Goal: Register for event/course

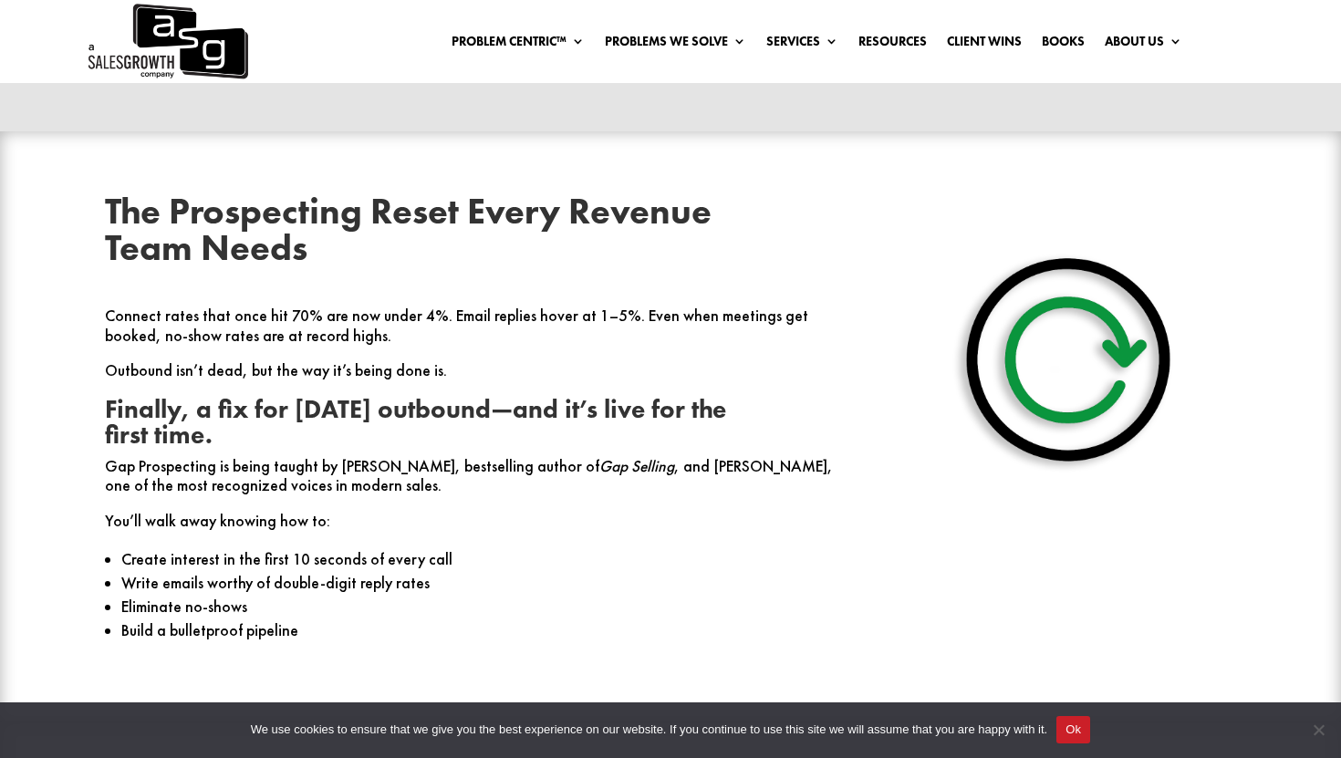
scroll to position [701, 0]
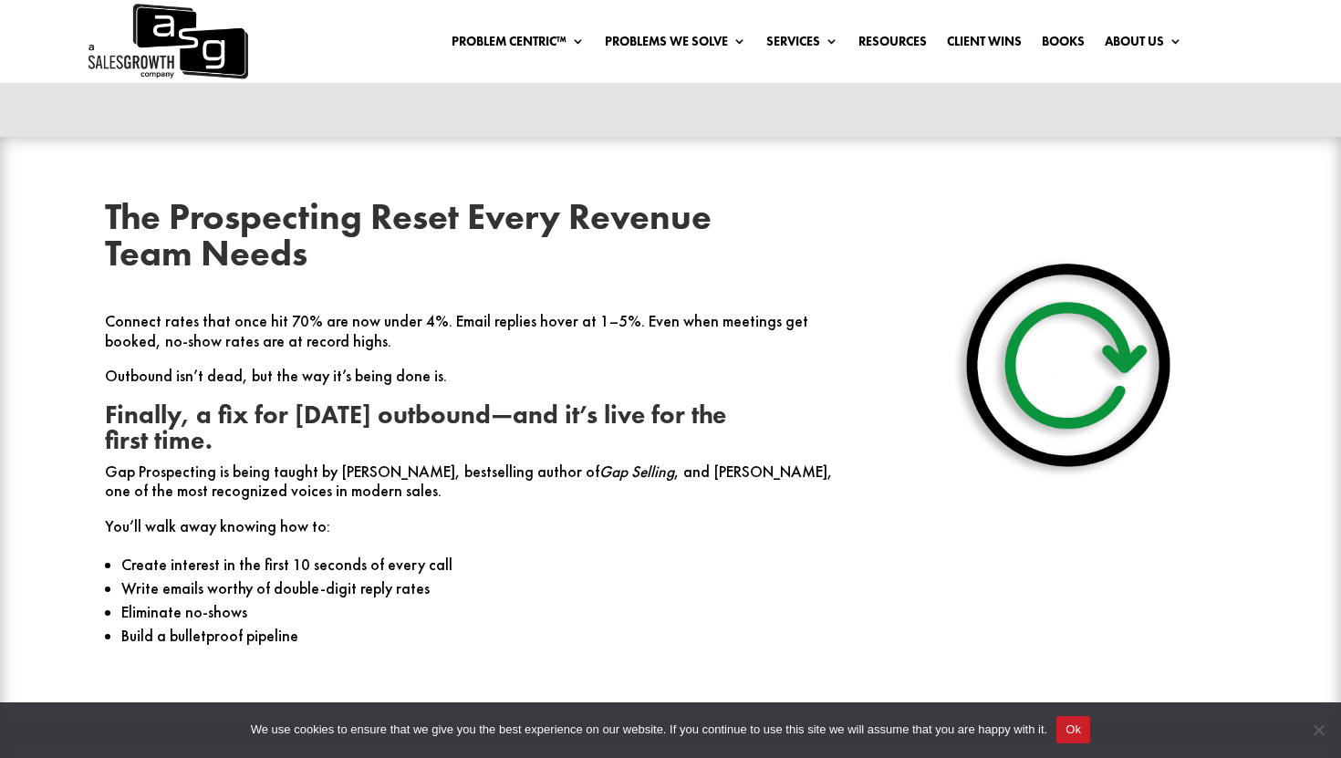
click at [182, 312] on p "Connect rates that once hit 70% are now under 4%. Email replies hover at 1–5%. …" at bounding box center [471, 339] width 733 height 55
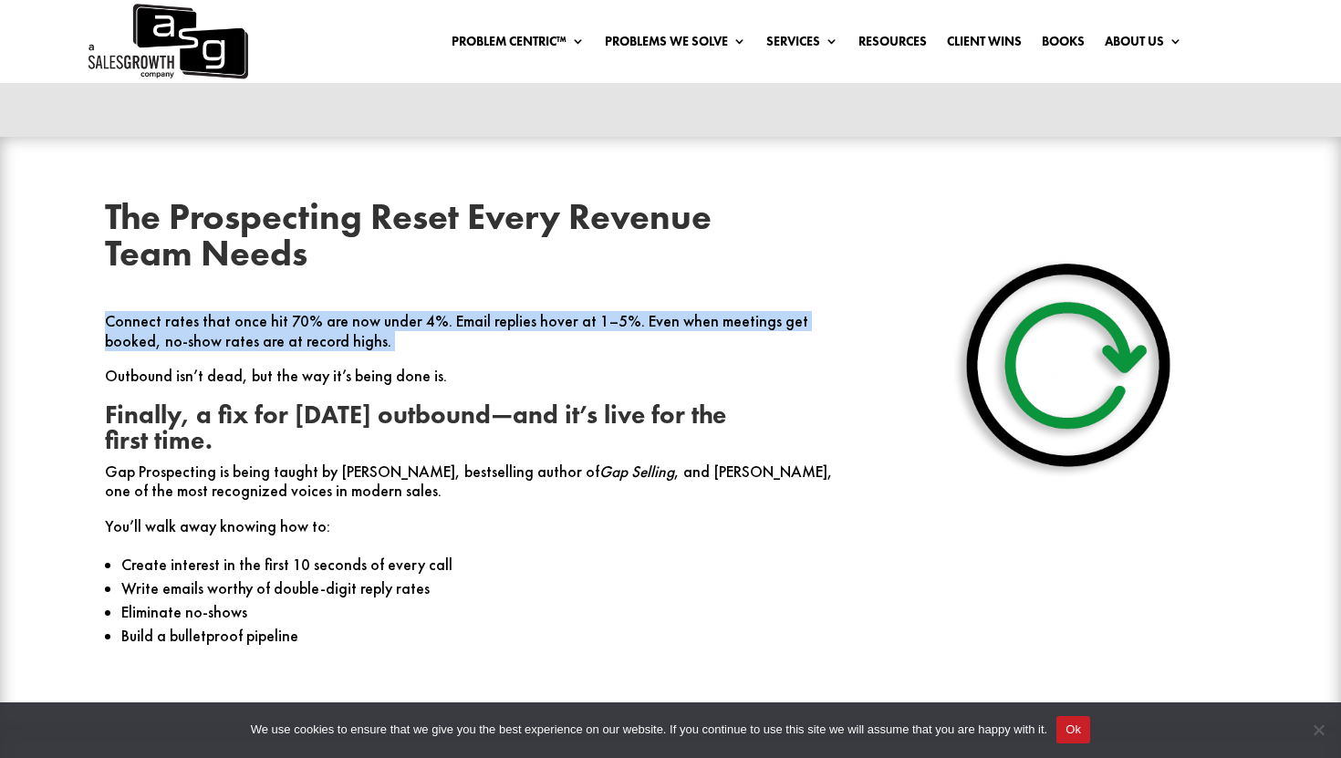
click at [182, 312] on p "Connect rates that once hit 70% are now under 4%. Email replies hover at 1–5%. …" at bounding box center [471, 339] width 733 height 55
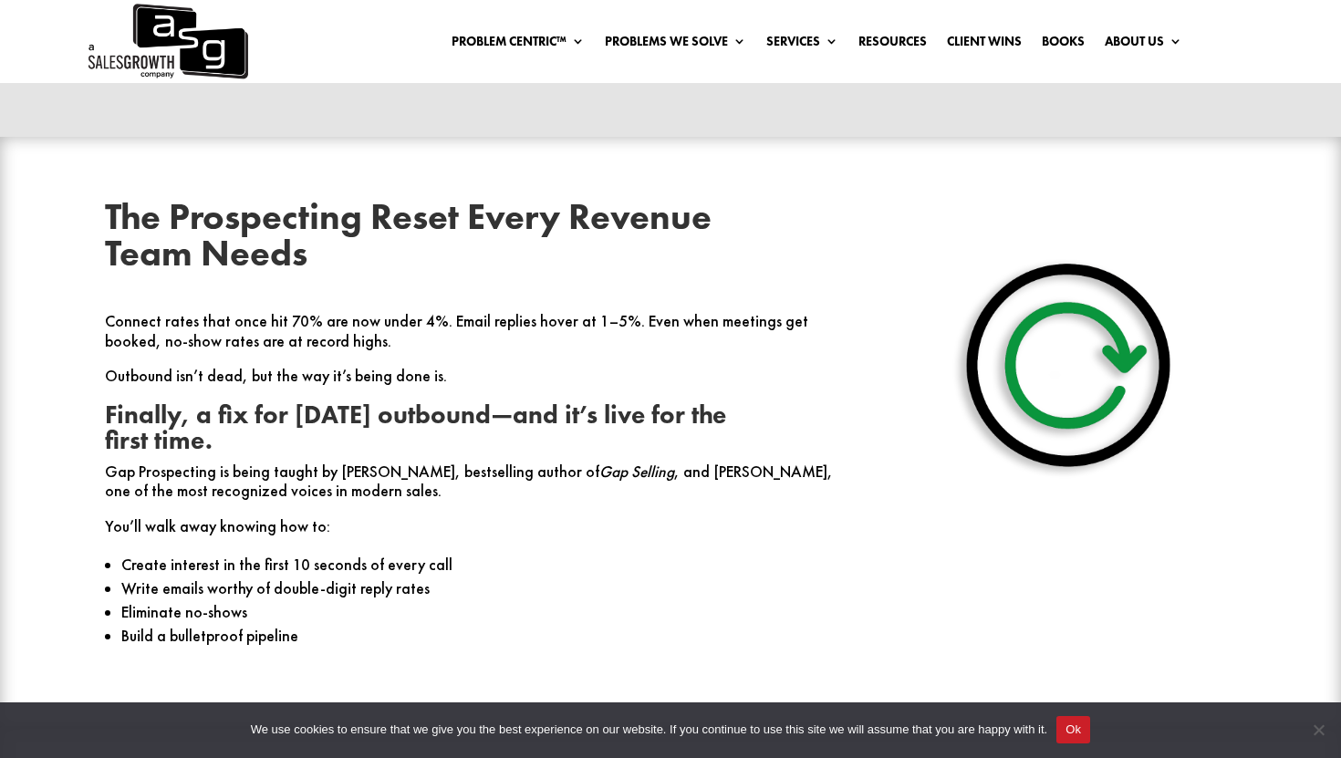
click at [182, 312] on p "Connect rates that once hit 70% are now under 4%. Email replies hover at 1–5%. …" at bounding box center [471, 339] width 733 height 55
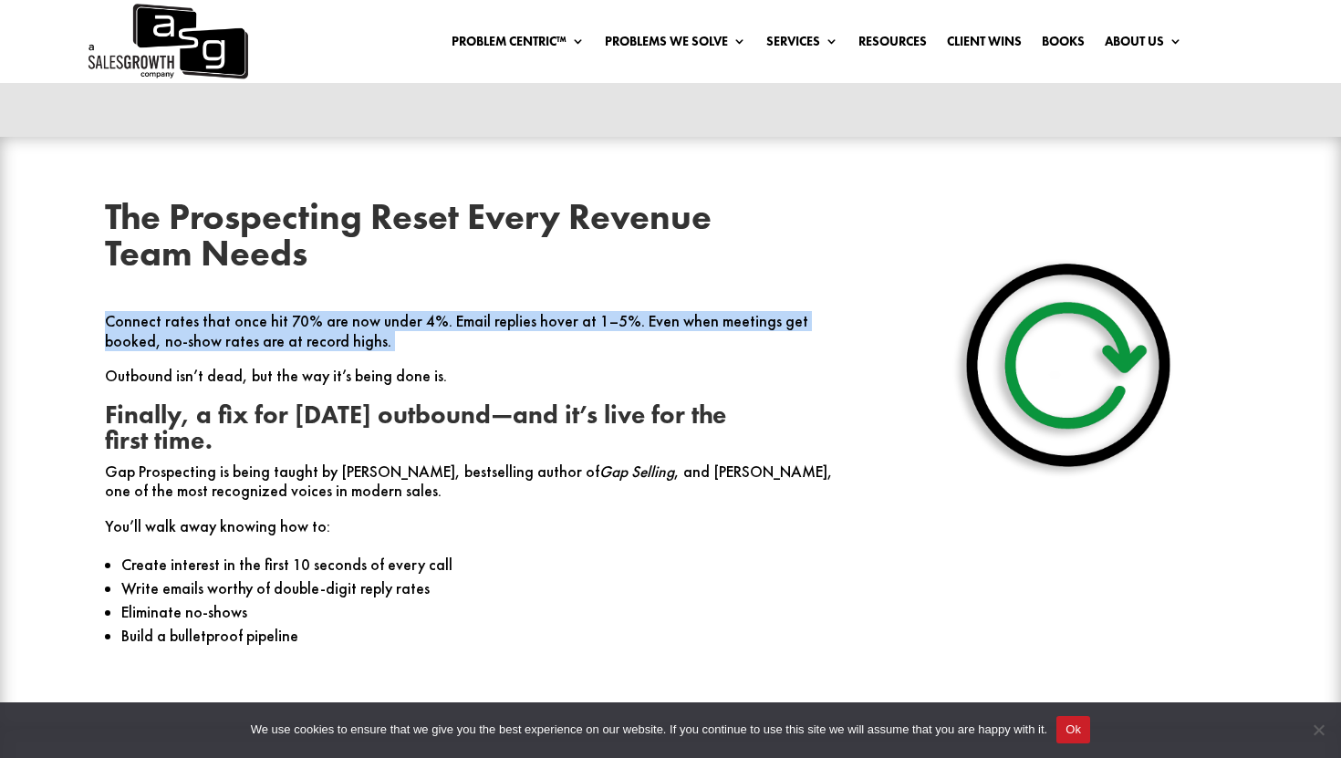
click at [182, 312] on p "Connect rates that once hit 70% are now under 4%. Email replies hover at 1–5%. …" at bounding box center [471, 339] width 733 height 55
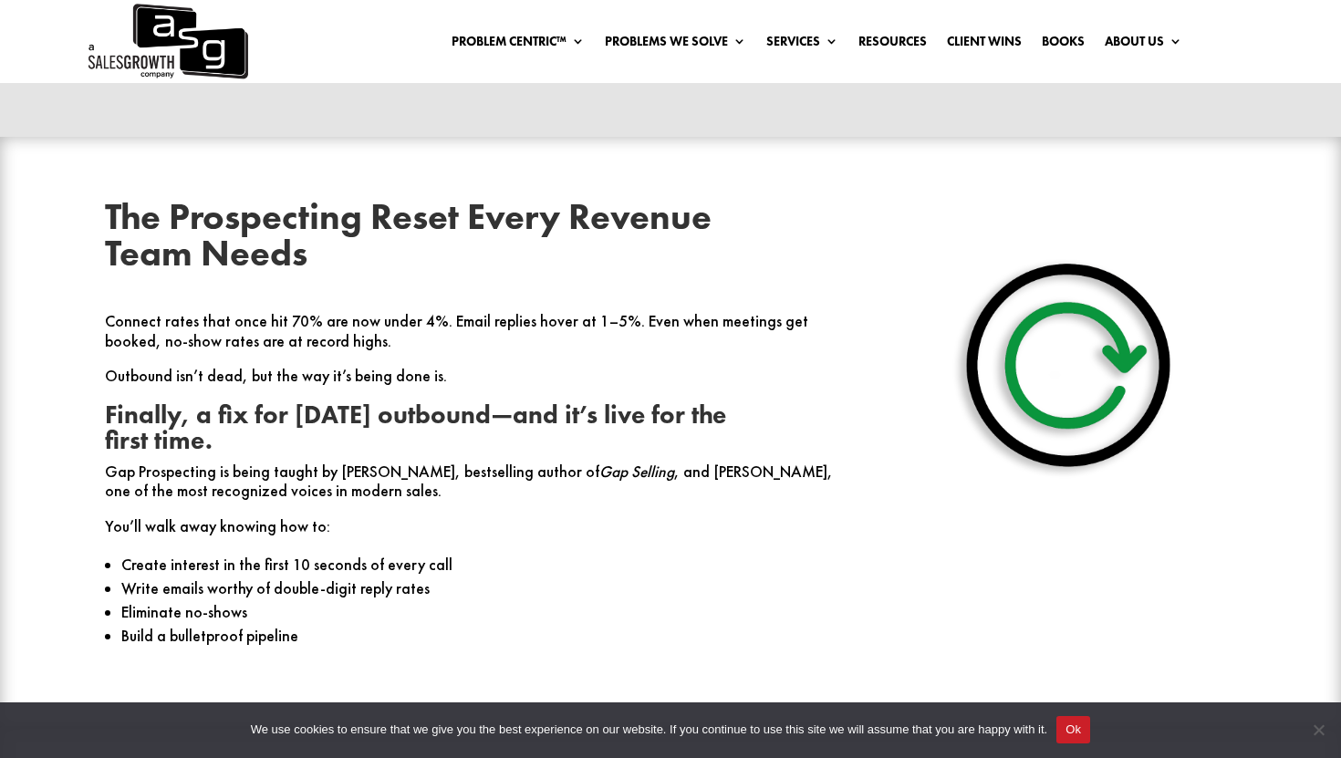
scroll to position [808, 0]
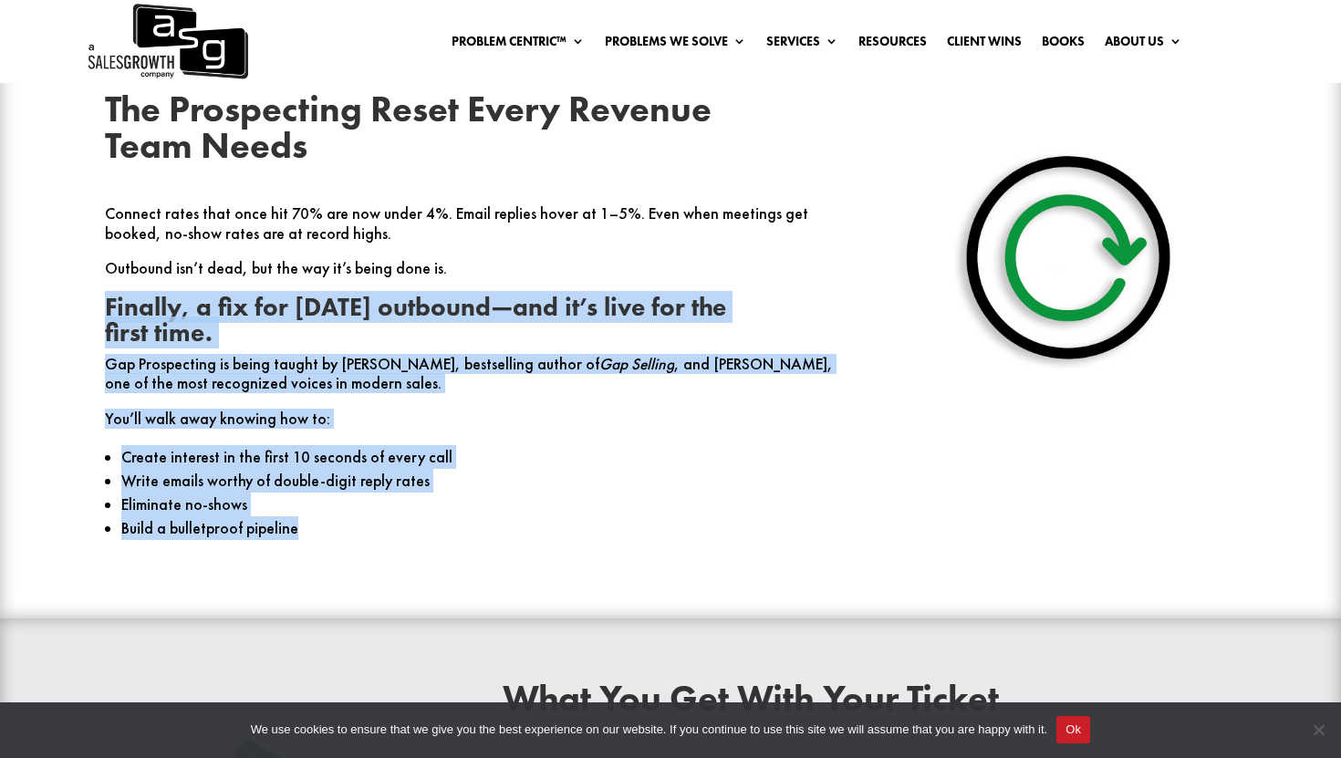
drag, startPoint x: 156, startPoint y: 244, endPoint x: 309, endPoint y: 480, distance: 281.6
click at [309, 480] on div "Connect rates that once hit 70% are now under 4%. Email replies hover at 1–5%. …" at bounding box center [471, 379] width 733 height 351
click at [309, 516] on li "Build a bulletproof pipeline" at bounding box center [479, 528] width 717 height 24
drag, startPoint x: 325, startPoint y: 491, endPoint x: 52, endPoint y: 226, distance: 380.0
click at [52, 226] on div "The Prospecting Reset Every Revenue Team Needs Connect rates that once hit 70% …" at bounding box center [670, 323] width 1341 height 589
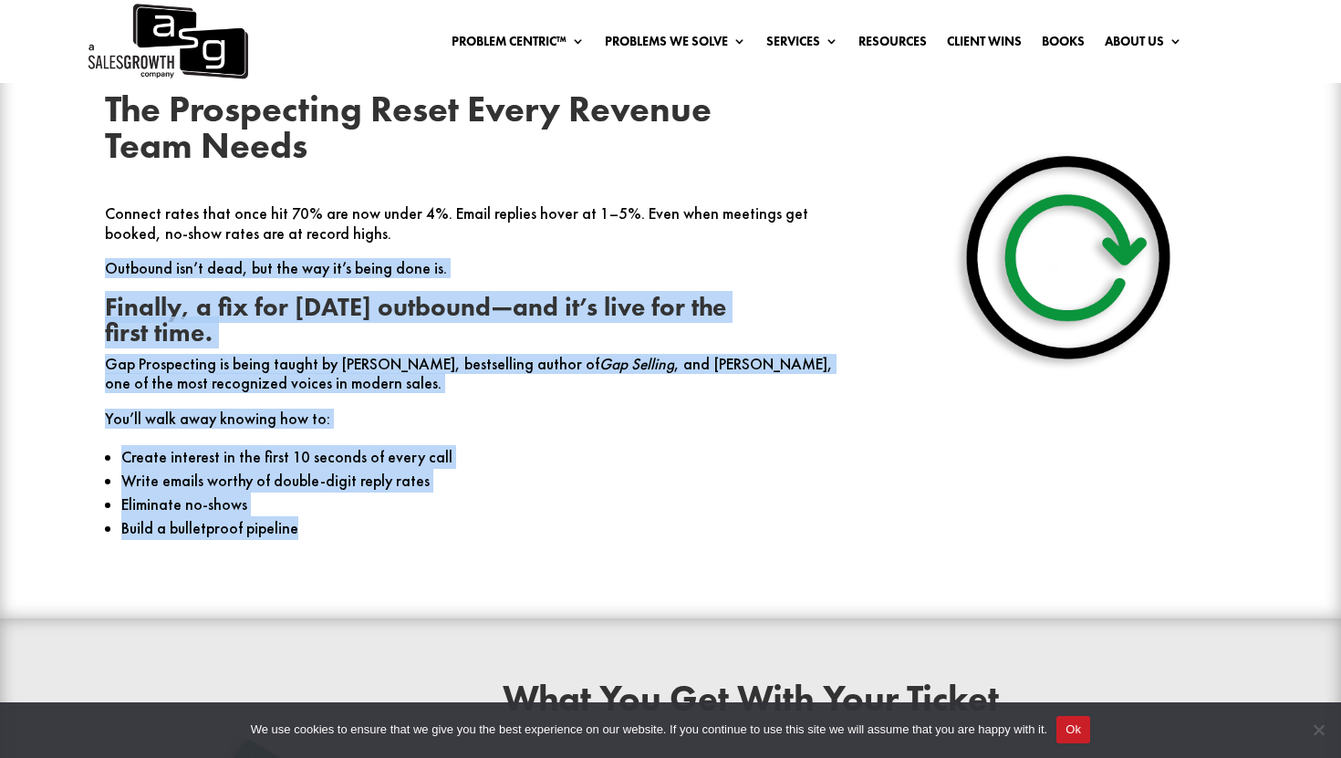
click at [52, 226] on div "The Prospecting Reset Every Revenue Team Needs Connect rates that once hit 70% …" at bounding box center [670, 323] width 1341 height 589
drag, startPoint x: 81, startPoint y: 234, endPoint x: 307, endPoint y: 478, distance: 332.4
click at [307, 478] on div "The Prospecting Reset Every Revenue Team Needs Connect rates that once hit 70% …" at bounding box center [671, 324] width 1207 height 514
click at [307, 516] on li "Build a bulletproof pipeline" at bounding box center [479, 528] width 717 height 24
drag, startPoint x: 307, startPoint y: 478, endPoint x: 115, endPoint y: 228, distance: 315.5
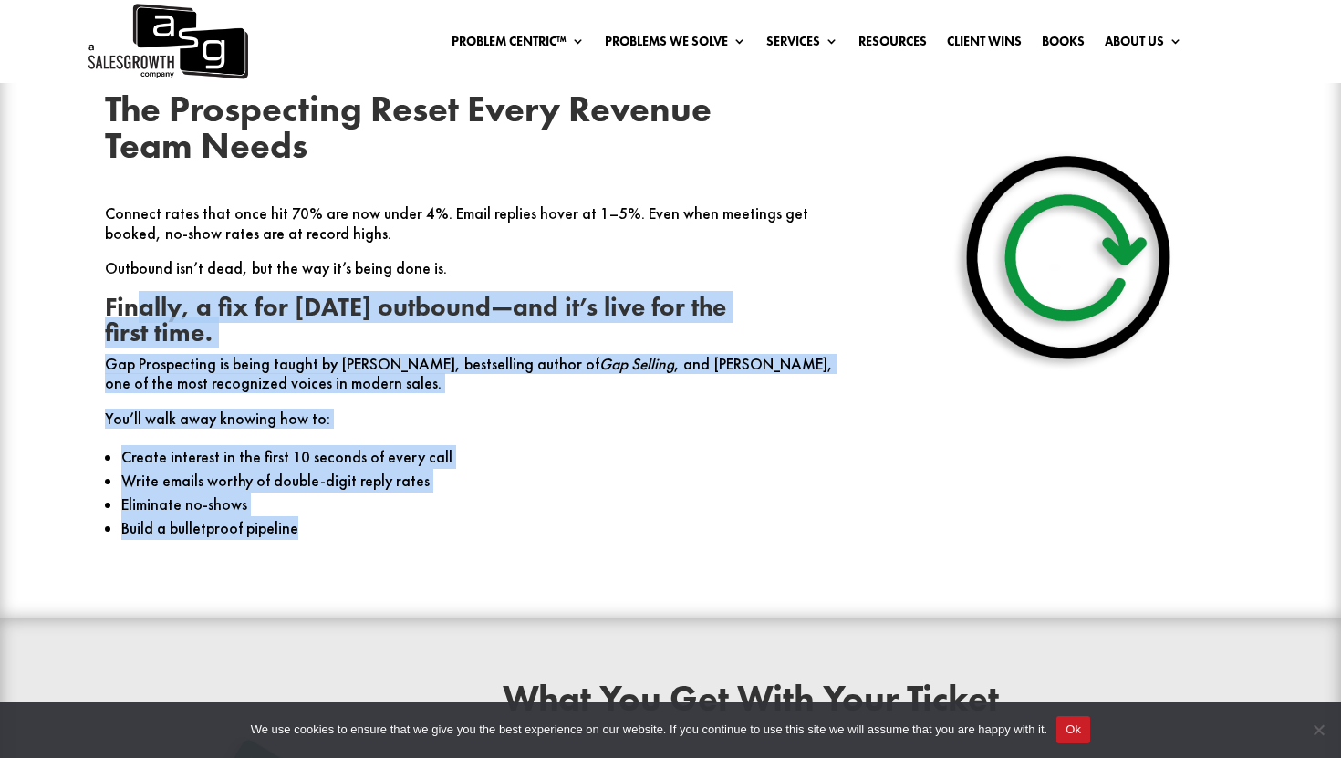
click at [116, 229] on div "Connect rates that once hit 70% are now under 4%. Email replies hover at 1–5%. …" at bounding box center [471, 379] width 733 height 351
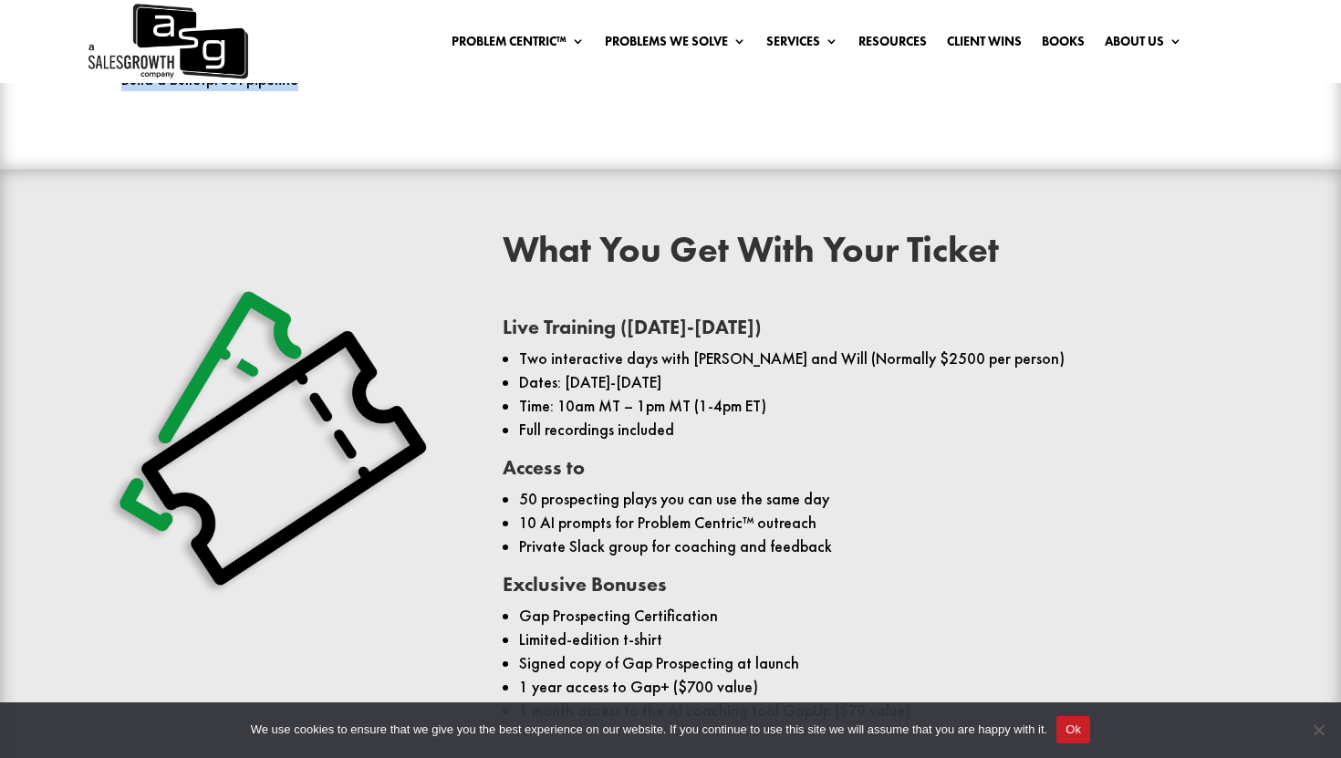
scroll to position [1283, 0]
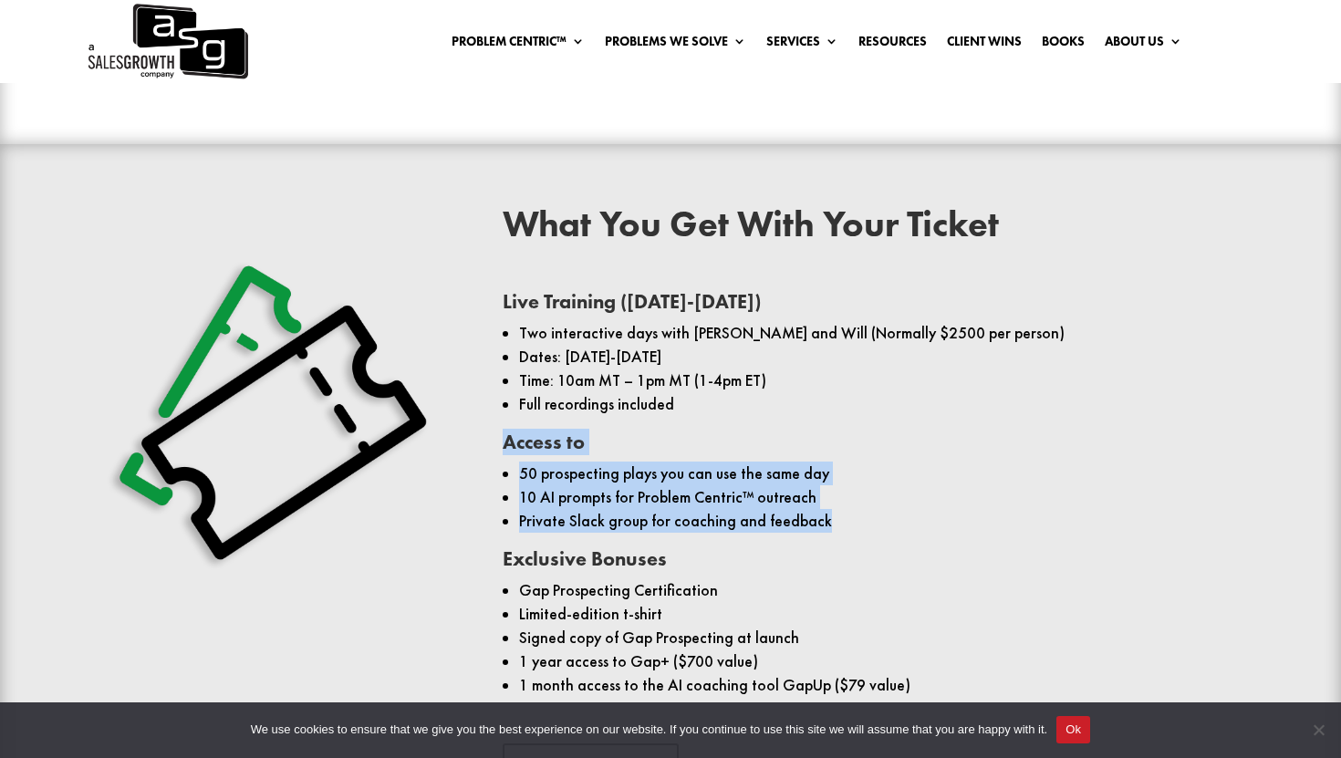
drag, startPoint x: 837, startPoint y: 479, endPoint x: 512, endPoint y: 377, distance: 340.5
click at [512, 377] on div "Live Training ([DATE]-[DATE]) Two interactive days with [PERSON_NAME] and Will …" at bounding box center [869, 498] width 733 height 430
click at [512, 377] on ul "Two interactive days with [PERSON_NAME] and Will (Normally $2500 per person) Da…" at bounding box center [869, 376] width 733 height 111
drag, startPoint x: 512, startPoint y: 377, endPoint x: 903, endPoint y: 496, distance: 409.2
click at [903, 496] on div "Live Training ([DATE]-[DATE]) Two interactive days with [PERSON_NAME] and Will …" at bounding box center [869, 498] width 733 height 430
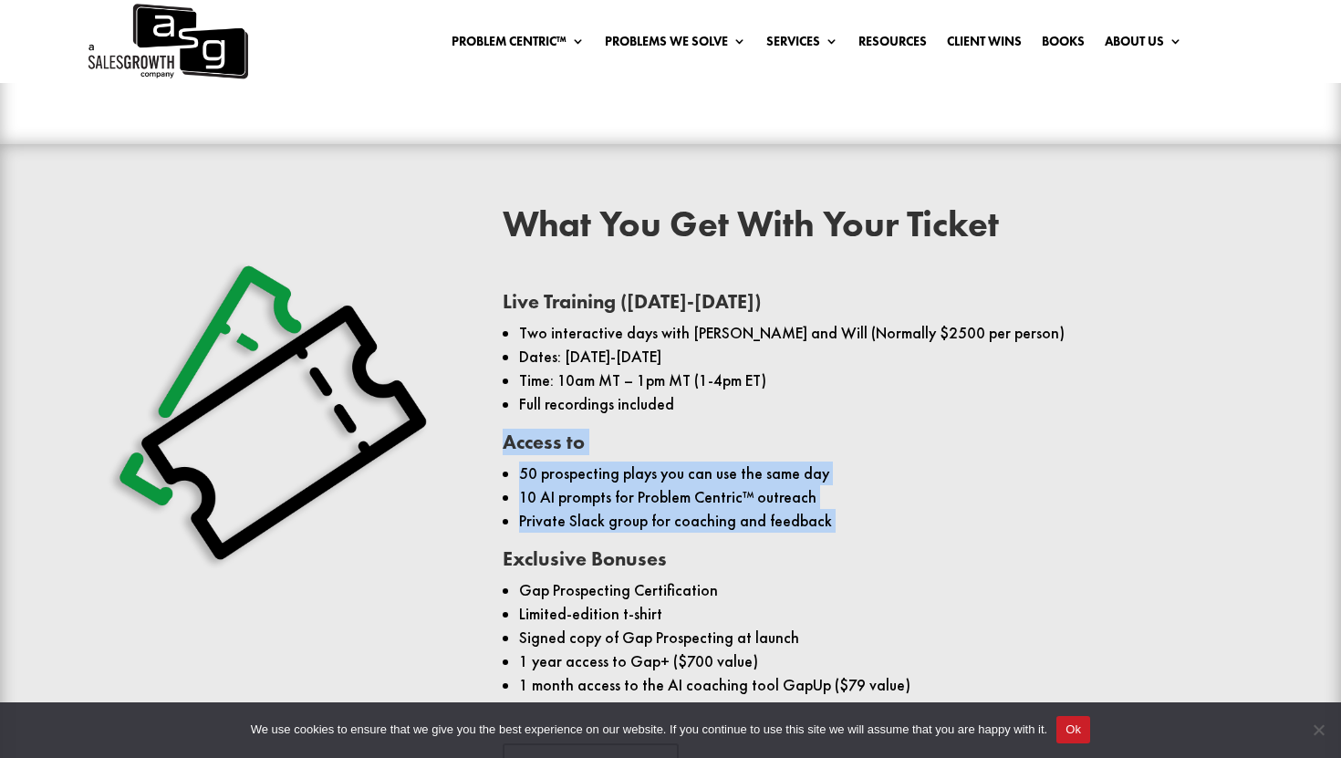
click at [813, 509] on li "Private Slack group for coaching and feedback" at bounding box center [877, 521] width 717 height 24
drag, startPoint x: 834, startPoint y: 477, endPoint x: 499, endPoint y: 390, distance: 346.1
click at [499, 390] on div "What You Get With Your Ticket Live Training ([DATE]-[DATE]) Two interactive day…" at bounding box center [671, 498] width 1207 height 632
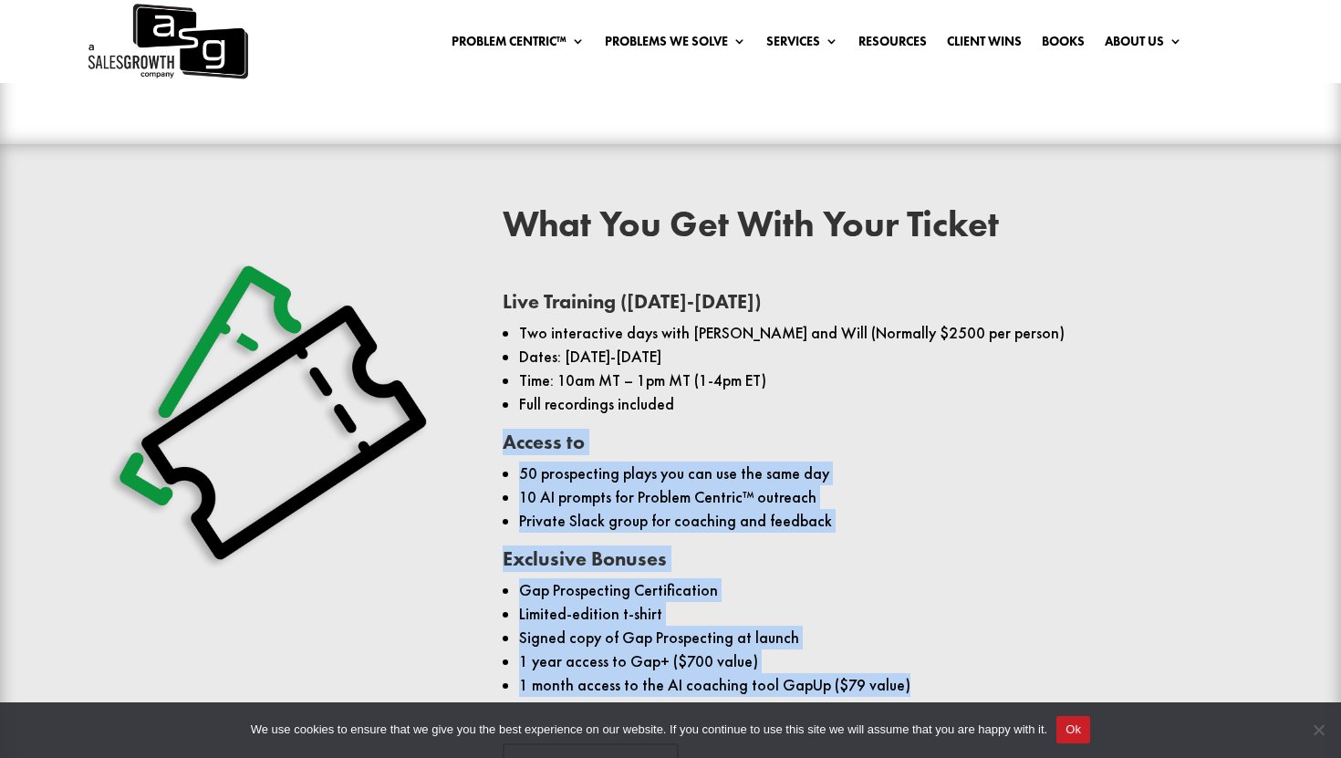
drag, startPoint x: 499, startPoint y: 390, endPoint x: 895, endPoint y: 640, distance: 468.7
click at [895, 640] on div "What You Get With Your Ticket Live Training ([DATE]-[DATE]) Two interactive day…" at bounding box center [671, 498] width 1207 height 632
click at [895, 673] on li "1 month access to the AI coaching tool GapUp ($79 value)" at bounding box center [877, 685] width 717 height 24
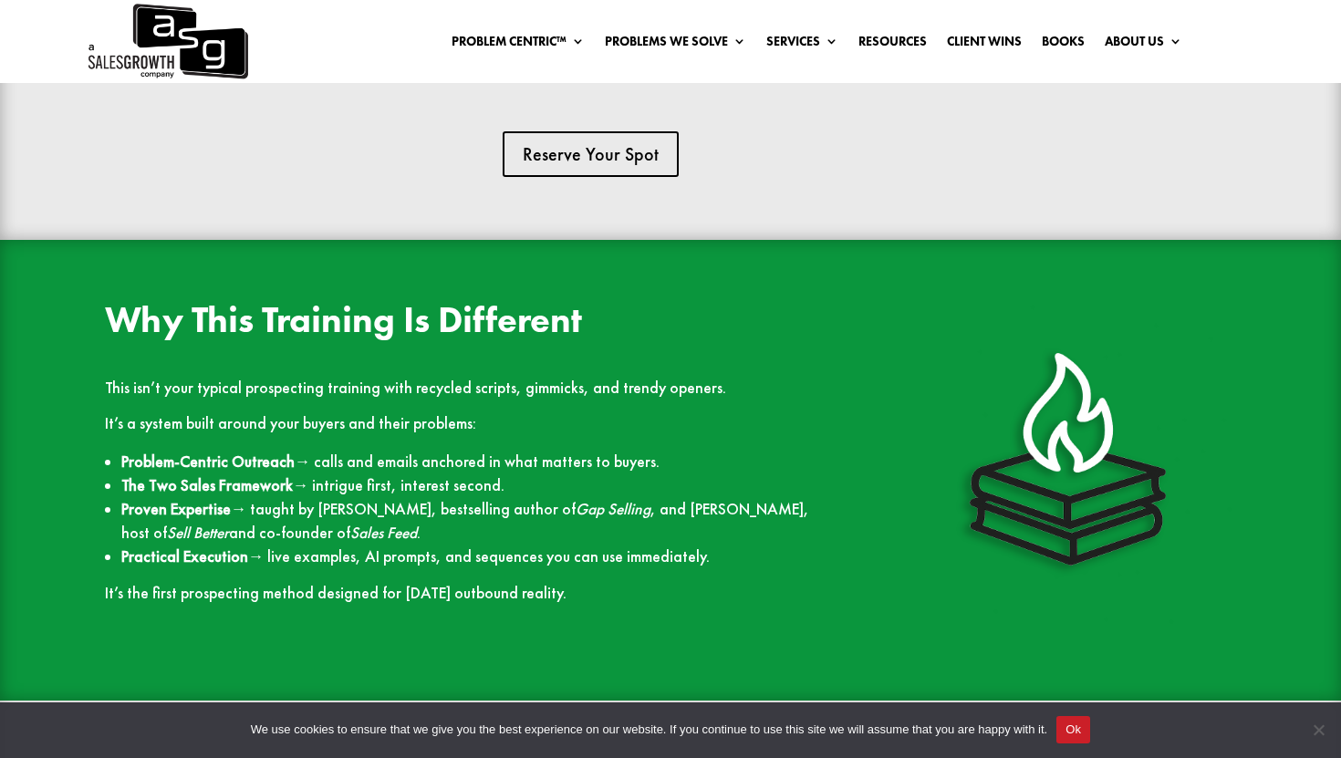
scroll to position [1642, 0]
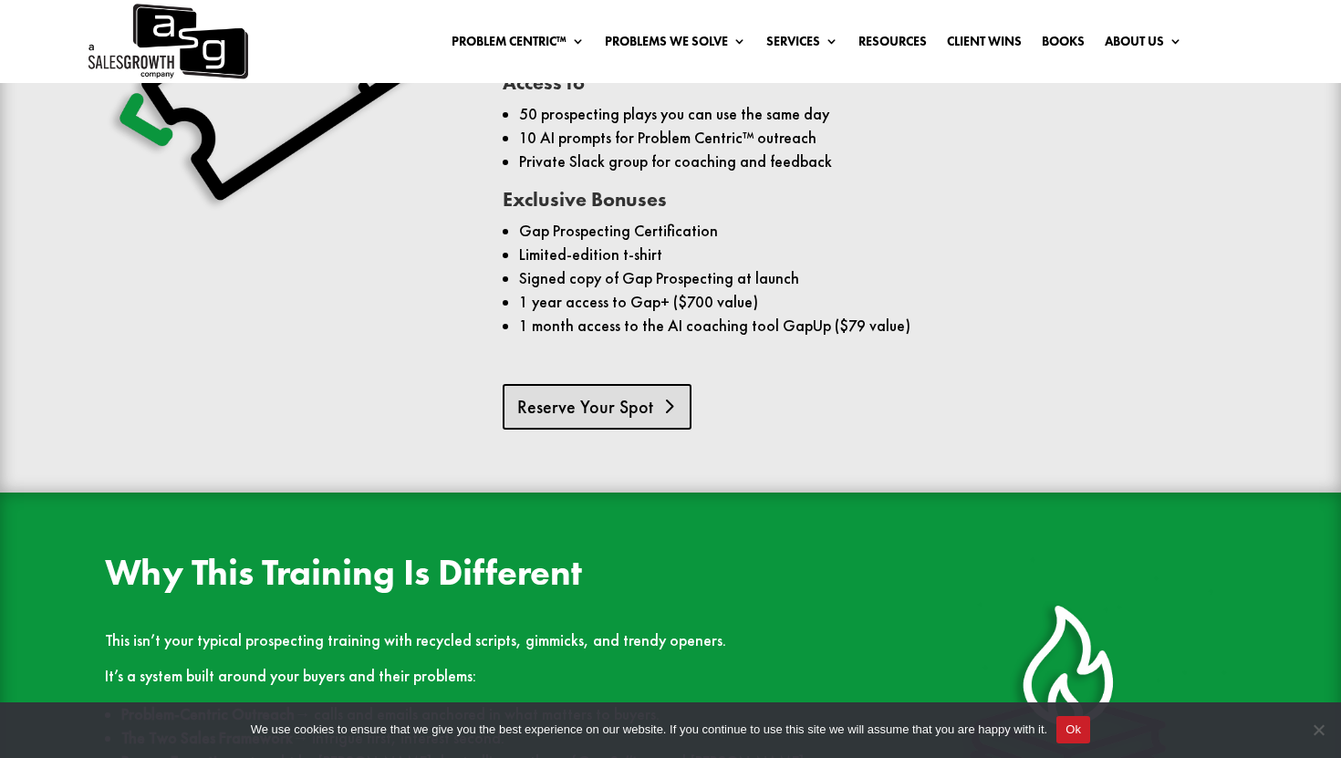
click at [626, 384] on link "Reserve Your Spot" at bounding box center [597, 407] width 189 height 46
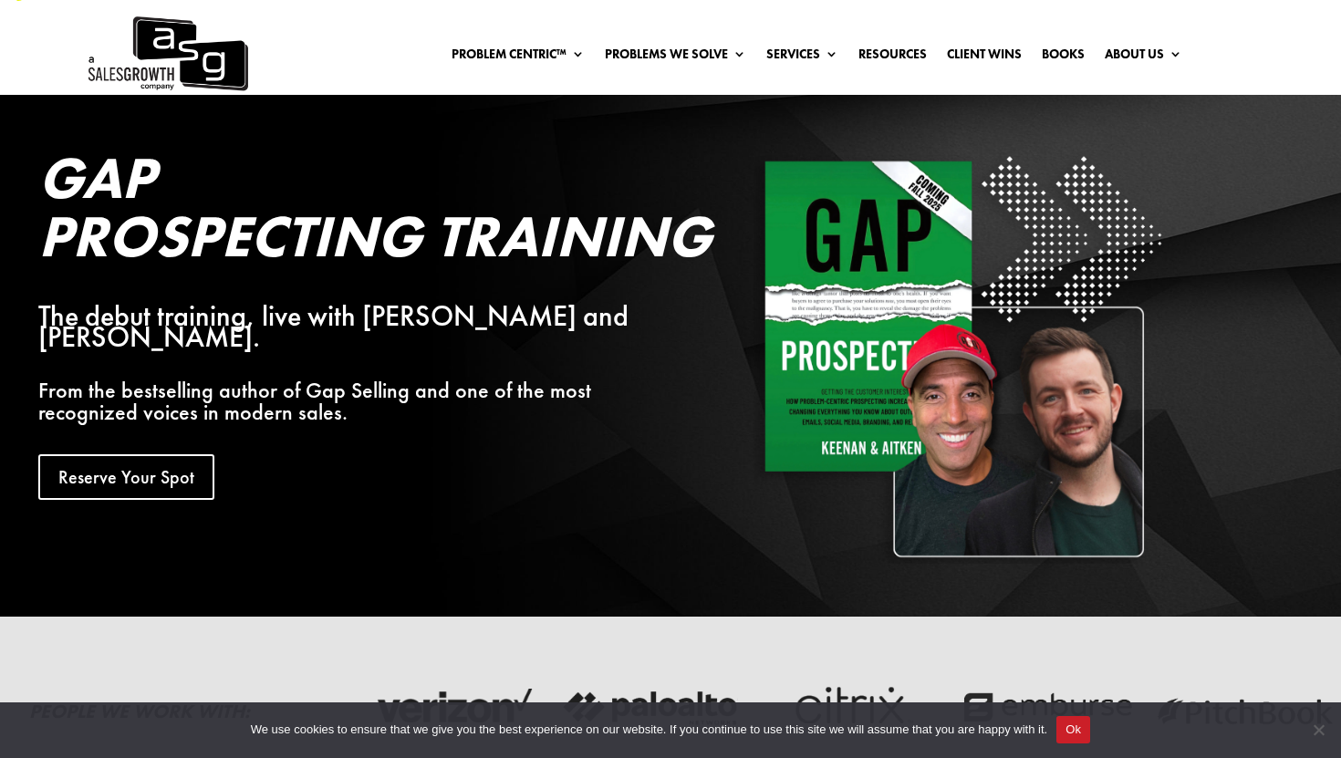
scroll to position [0, 0]
